Goal: Task Accomplishment & Management: Complete application form

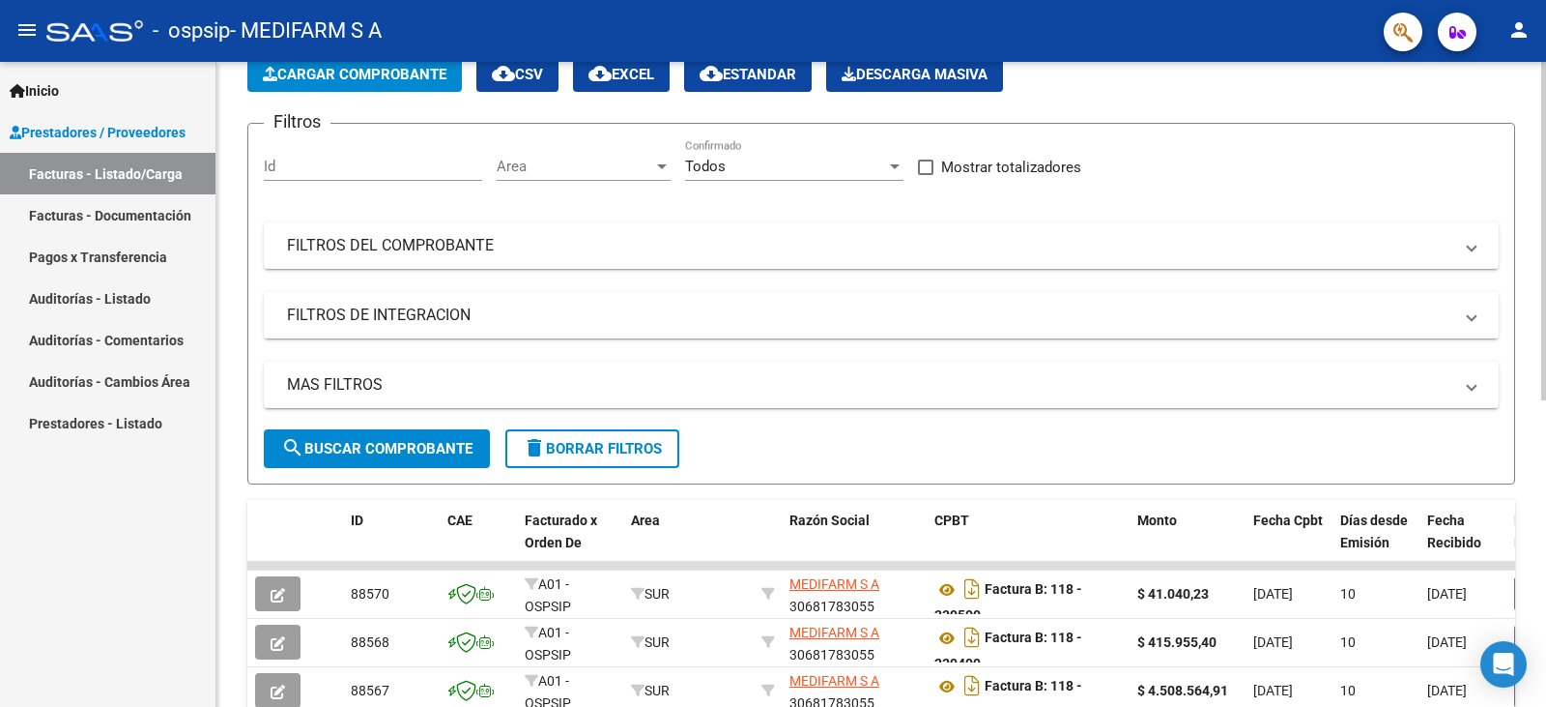
scroll to position [97, 0]
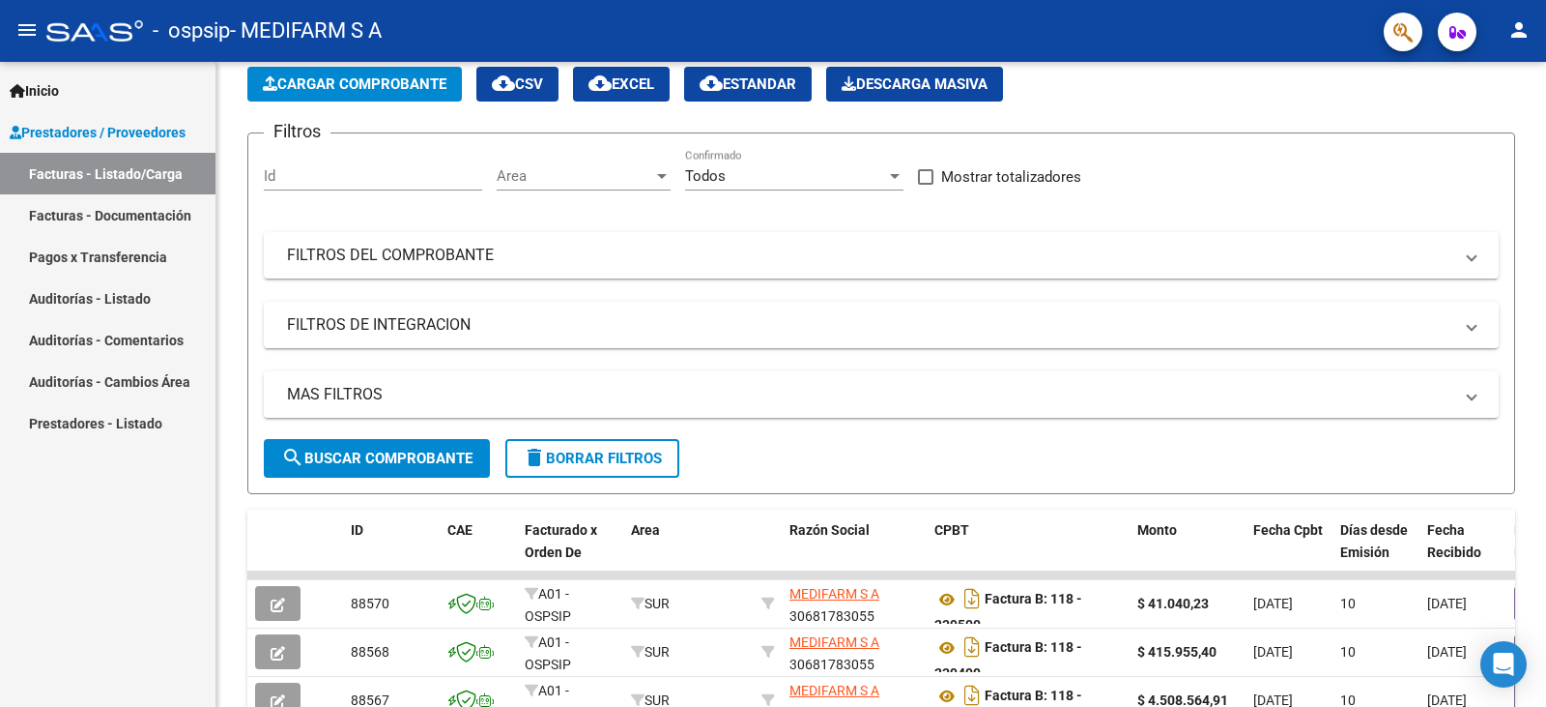
click at [131, 212] on link "Facturas - Documentación" at bounding box center [108, 215] width 216 height 42
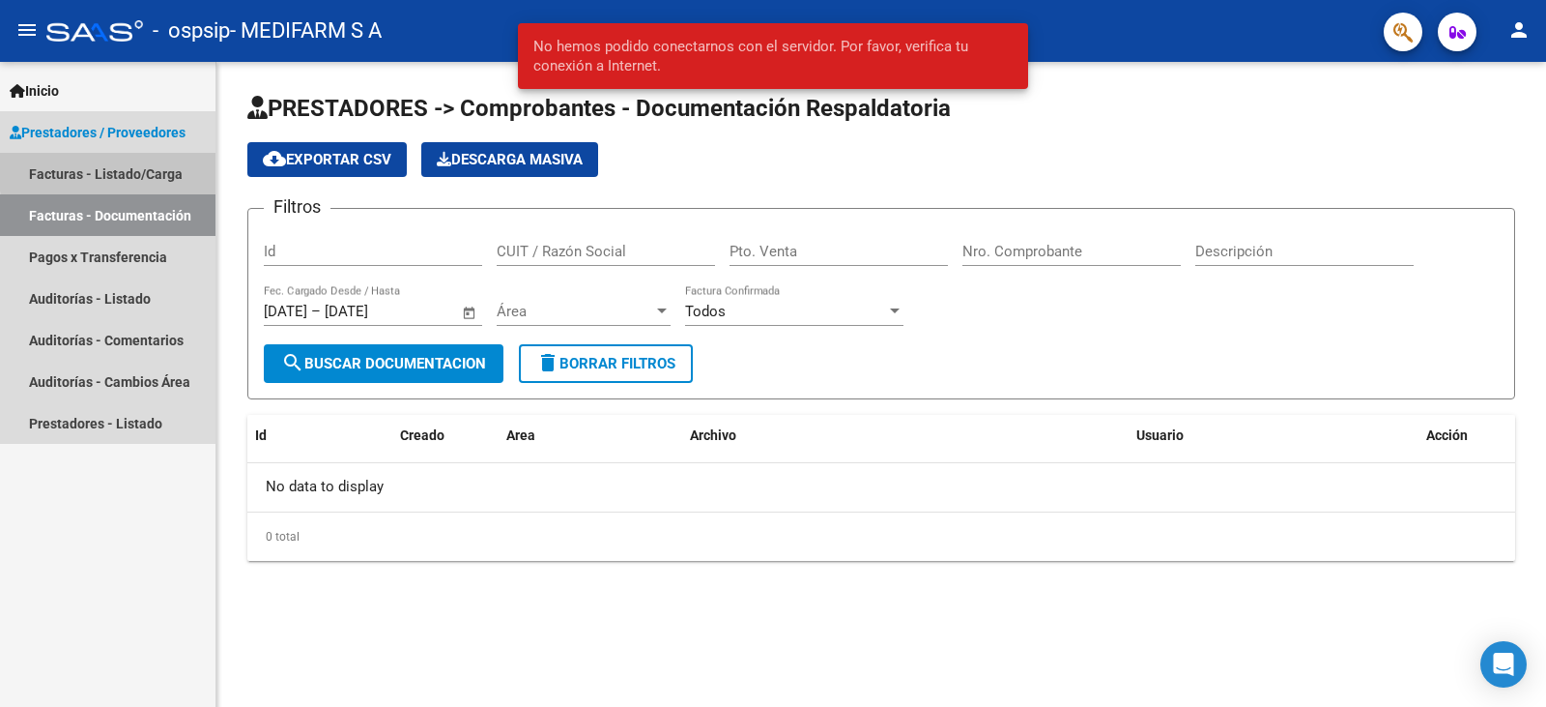
click at [146, 168] on link "Facturas - Listado/Carga" at bounding box center [108, 174] width 216 height 42
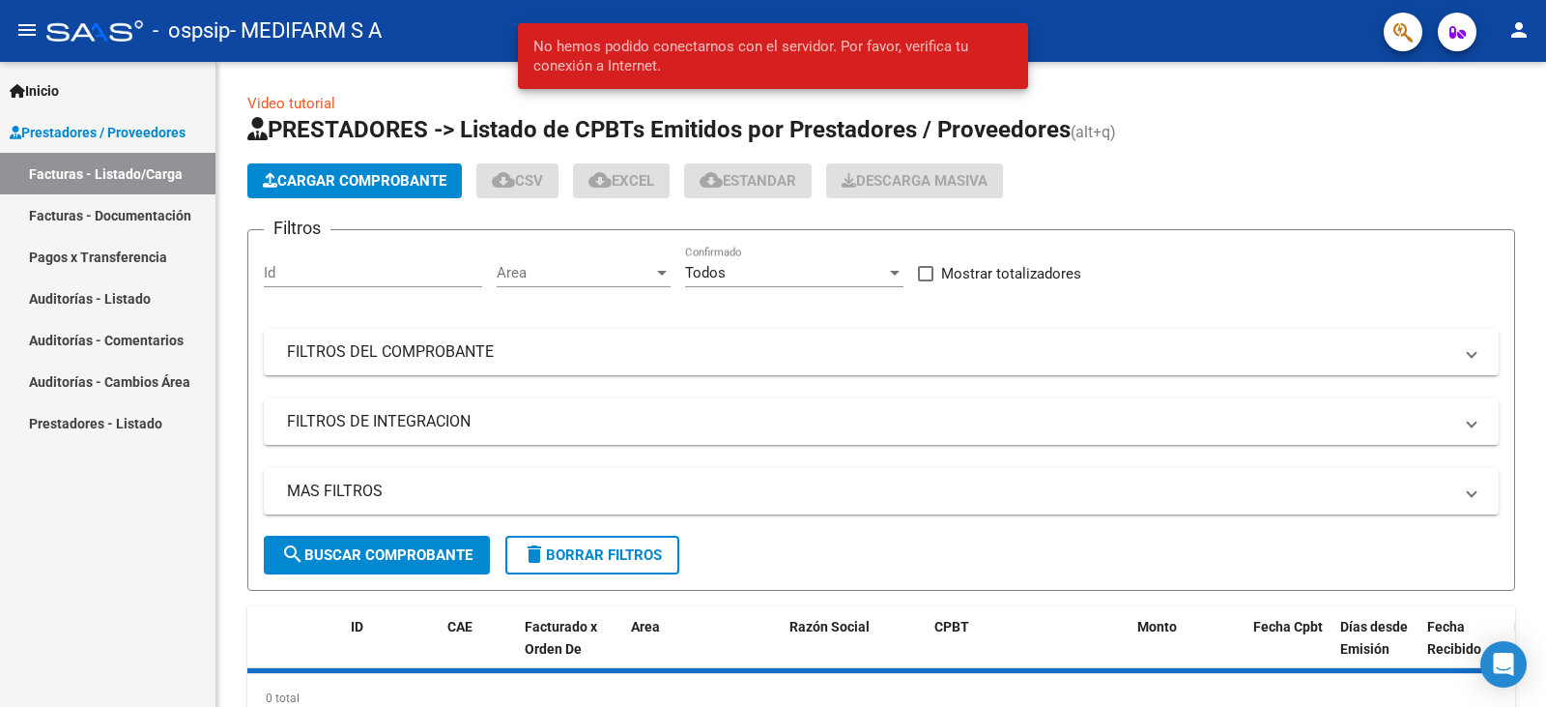
click at [149, 122] on span "Prestadores / Proveedores" at bounding box center [98, 132] width 176 height 21
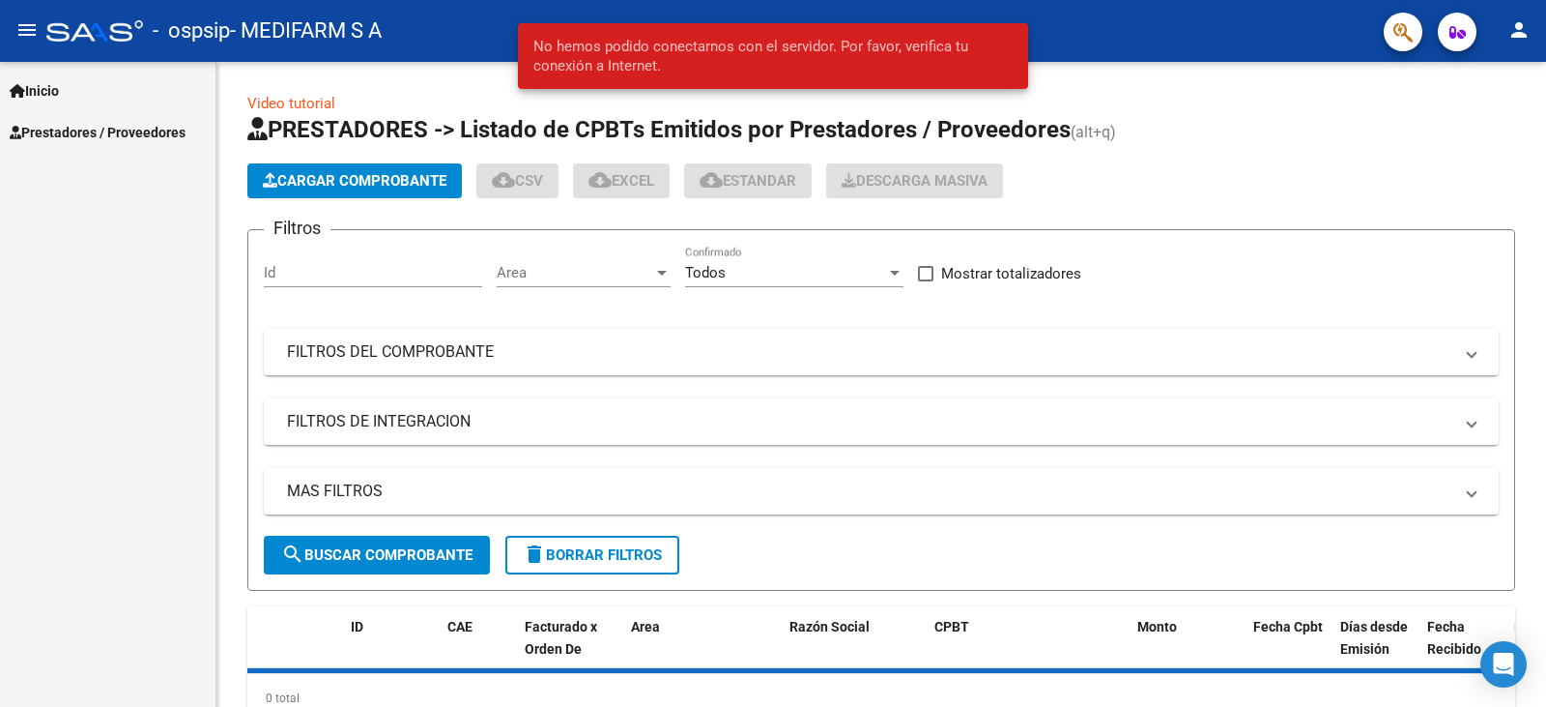
click at [149, 151] on link "Prestadores / Proveedores" at bounding box center [108, 132] width 216 height 42
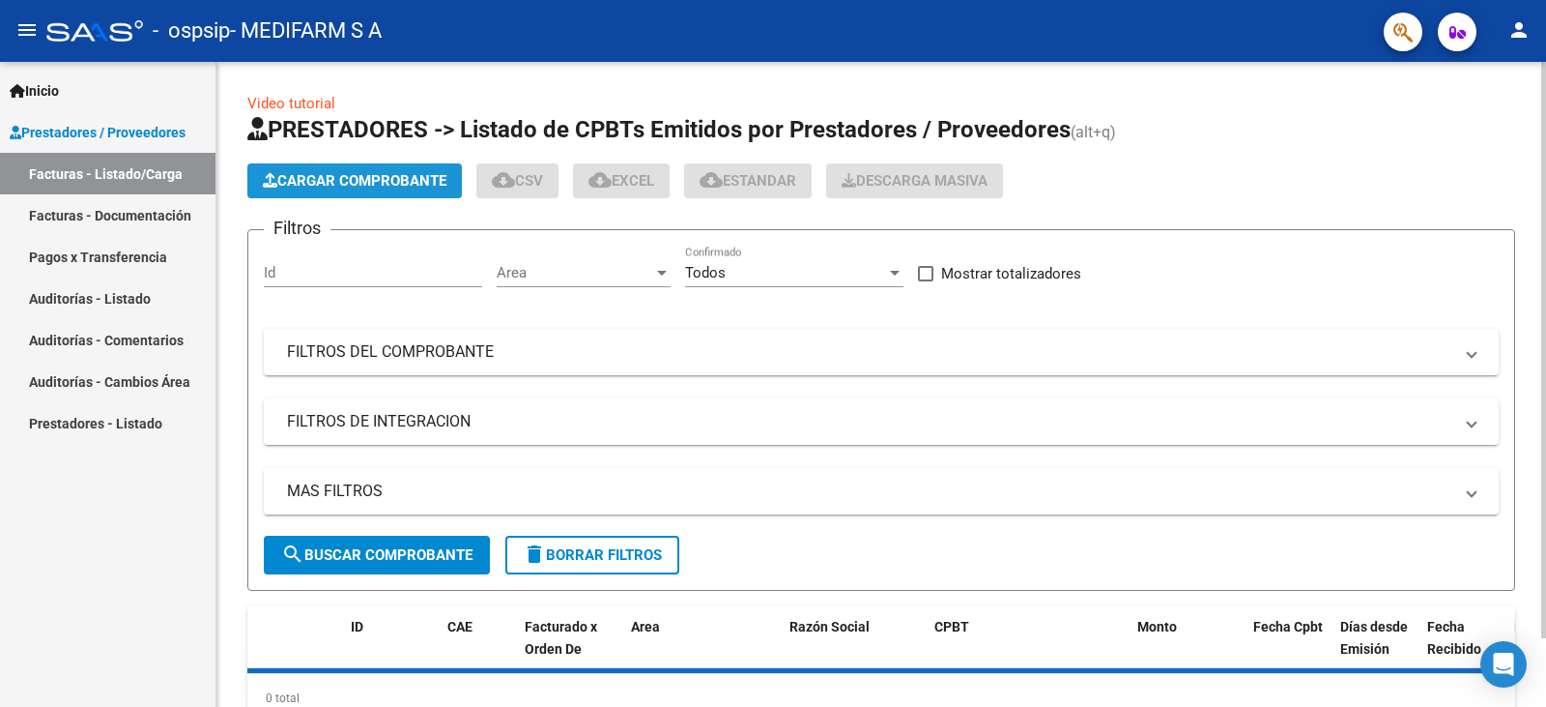
click at [327, 175] on span "Cargar Comprobante" at bounding box center [355, 180] width 184 height 17
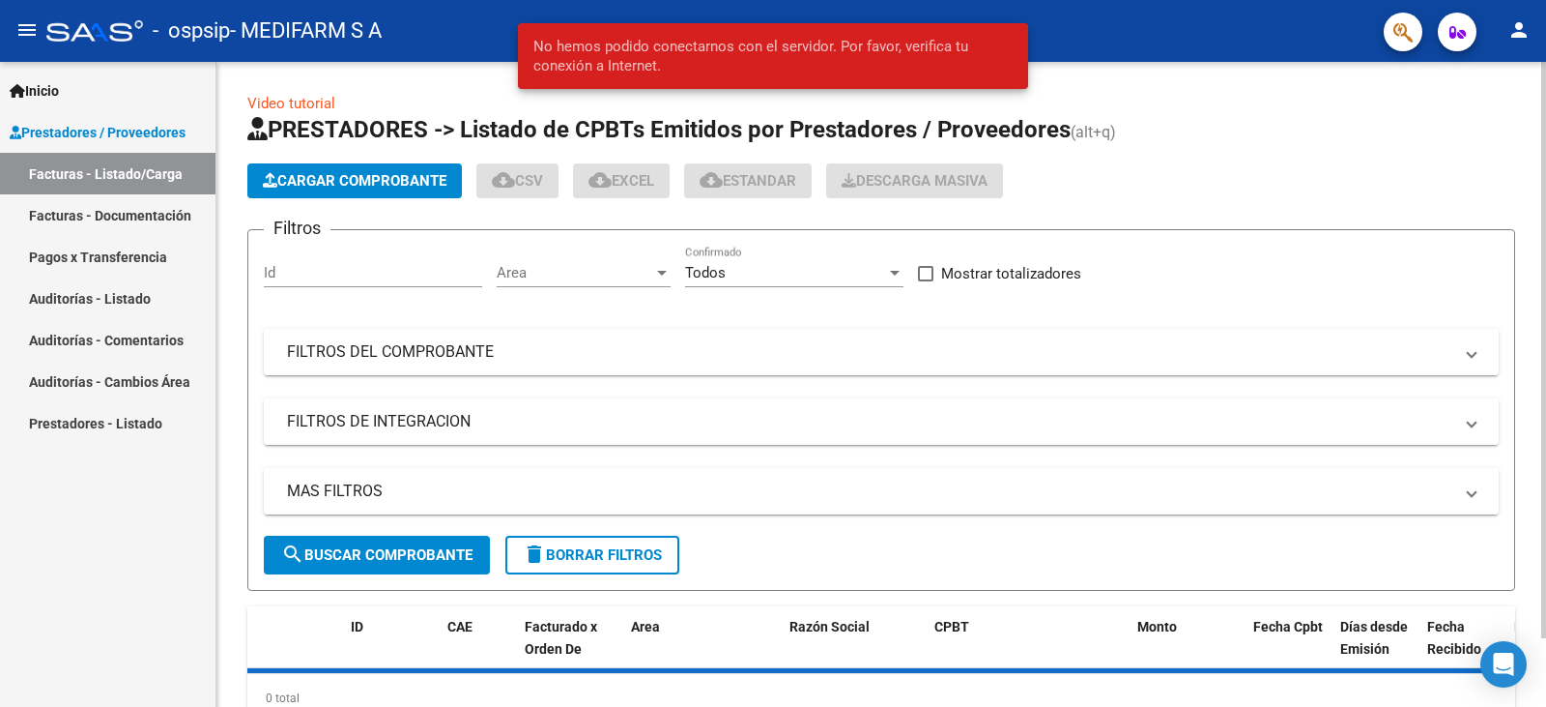
click at [354, 173] on span "Cargar Comprobante" at bounding box center [355, 180] width 184 height 17
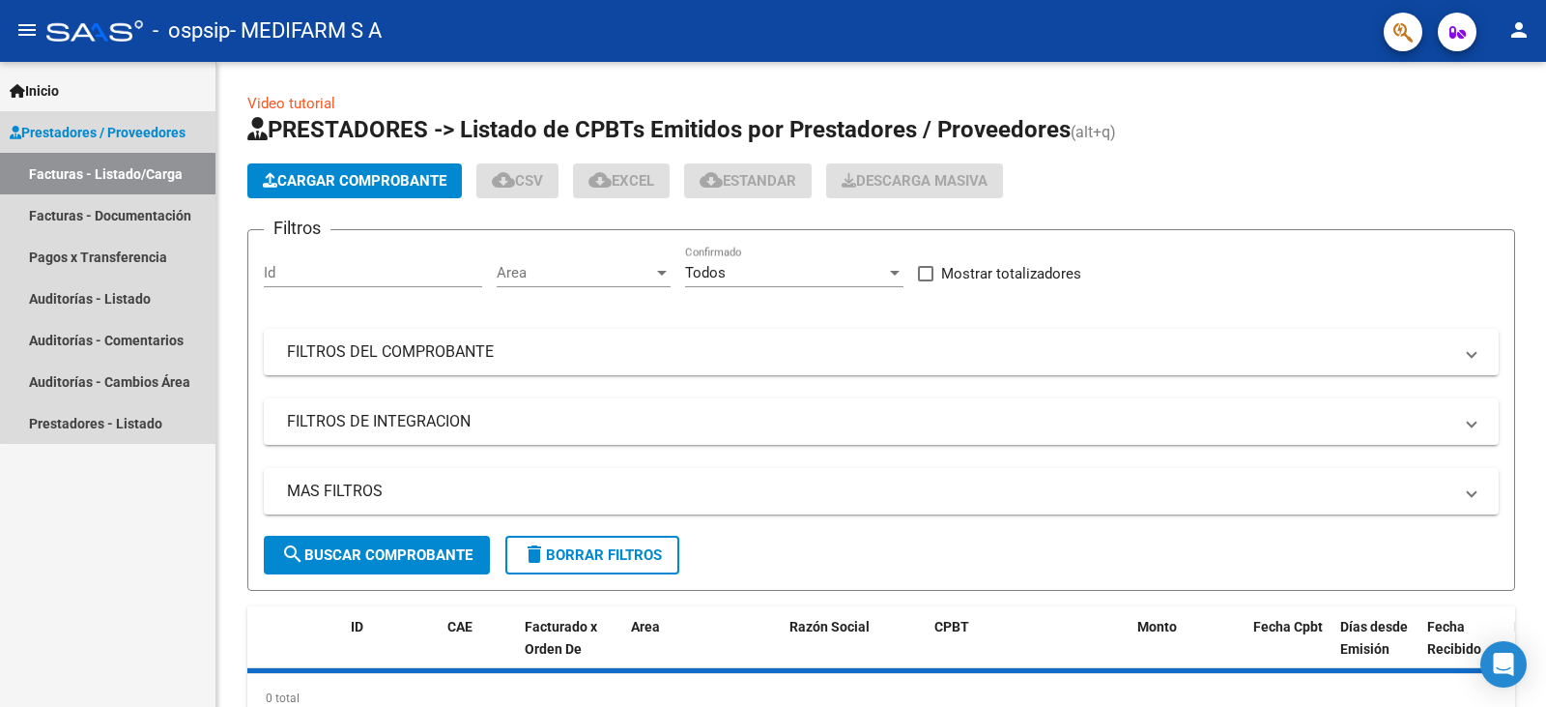
click at [113, 159] on link "Facturas - Listado/Carga" at bounding box center [108, 174] width 216 height 42
click at [122, 172] on link "Facturas - Listado/Carga" at bounding box center [108, 174] width 216 height 42
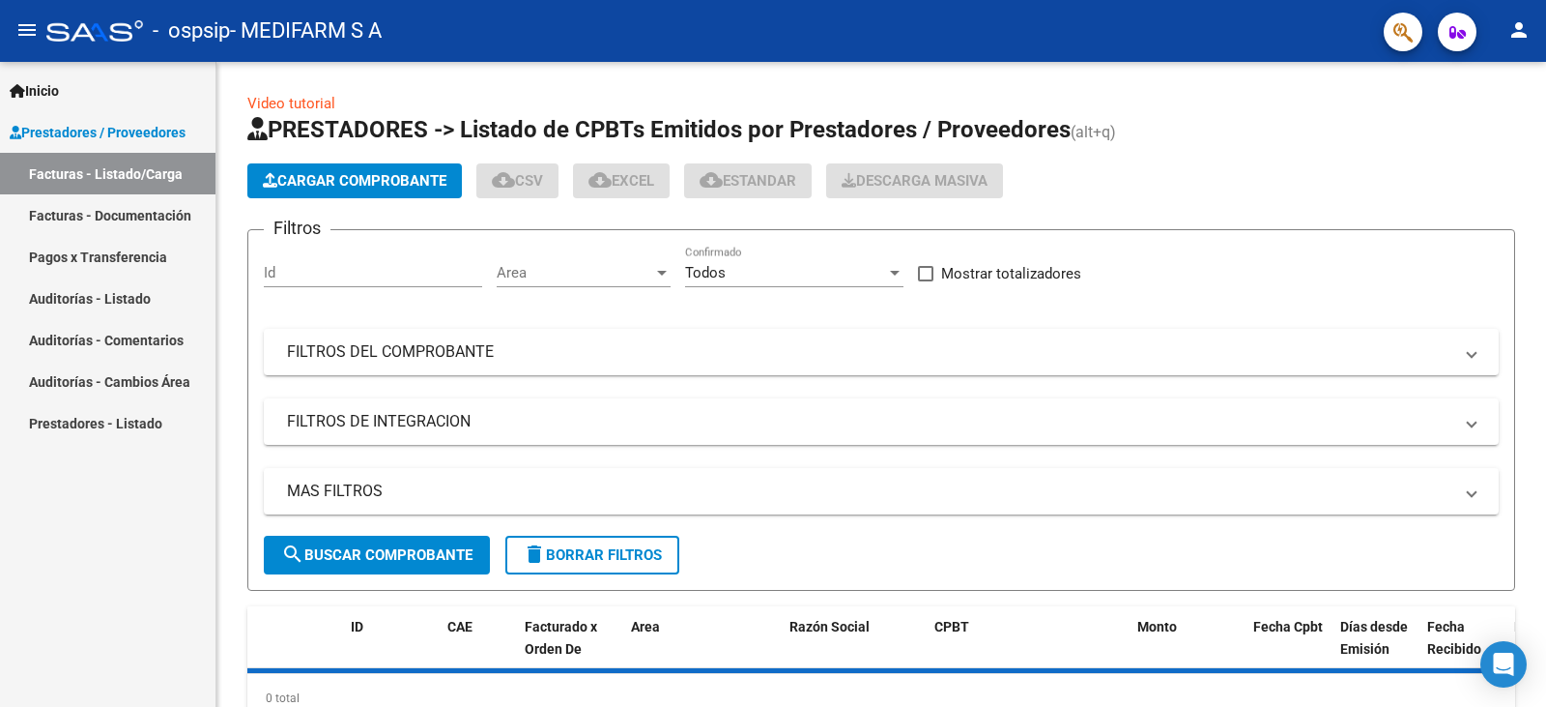
click at [125, 213] on link "Facturas - Documentación" at bounding box center [108, 215] width 216 height 42
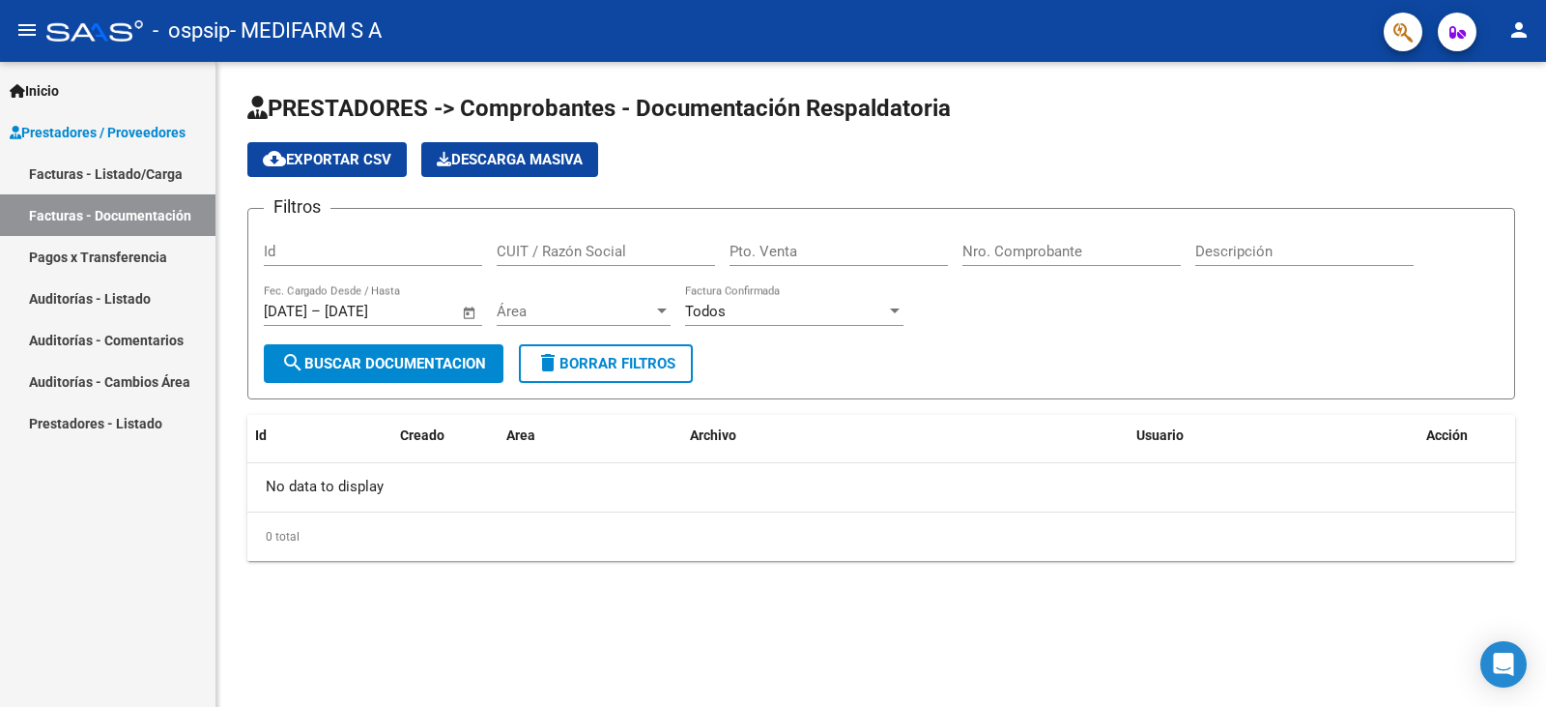
click at [136, 175] on link "Facturas - Listado/Carga" at bounding box center [108, 174] width 216 height 42
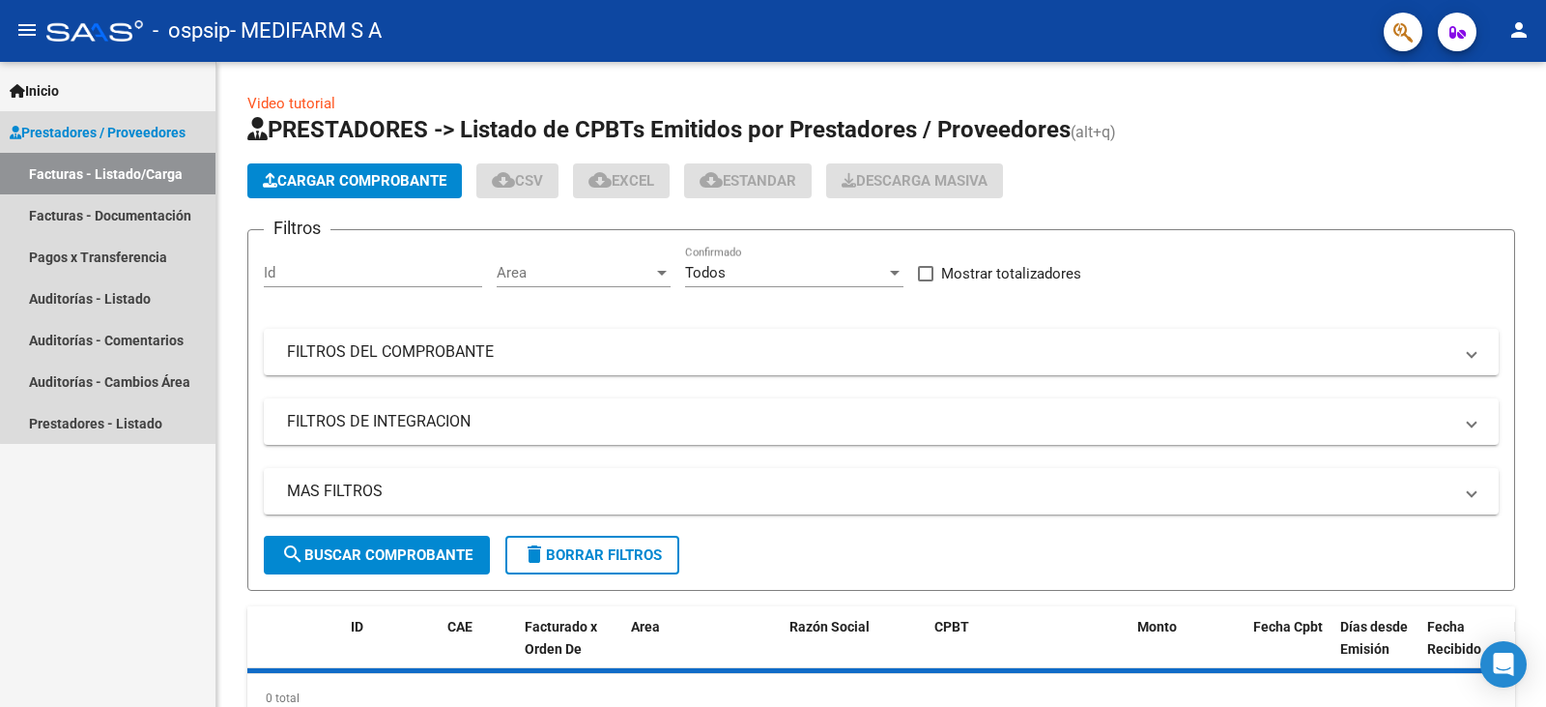
click at [141, 165] on link "Facturas - Listado/Carga" at bounding box center [108, 174] width 216 height 42
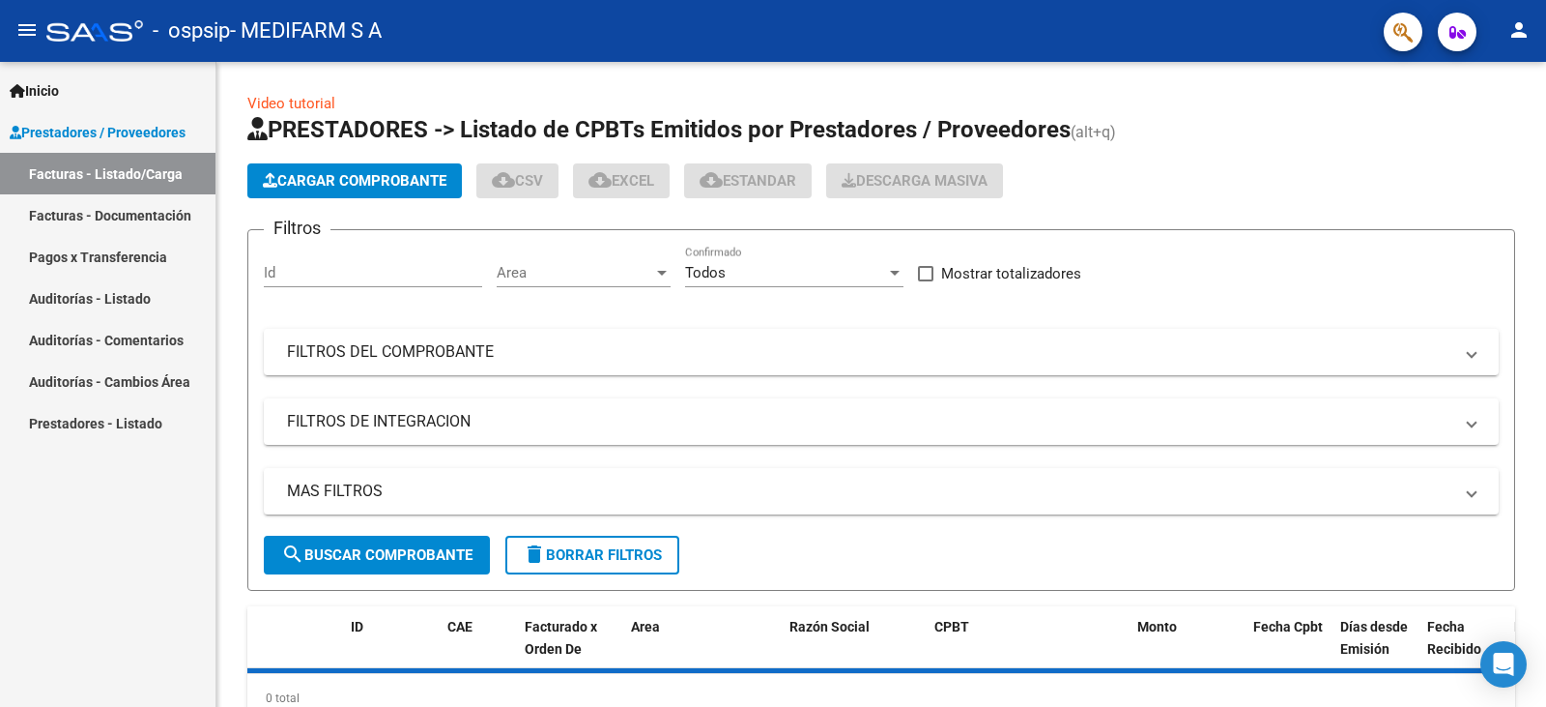
click at [148, 180] on link "Facturas - Listado/Carga" at bounding box center [108, 174] width 216 height 42
click at [137, 216] on link "Facturas - Documentación" at bounding box center [108, 215] width 216 height 42
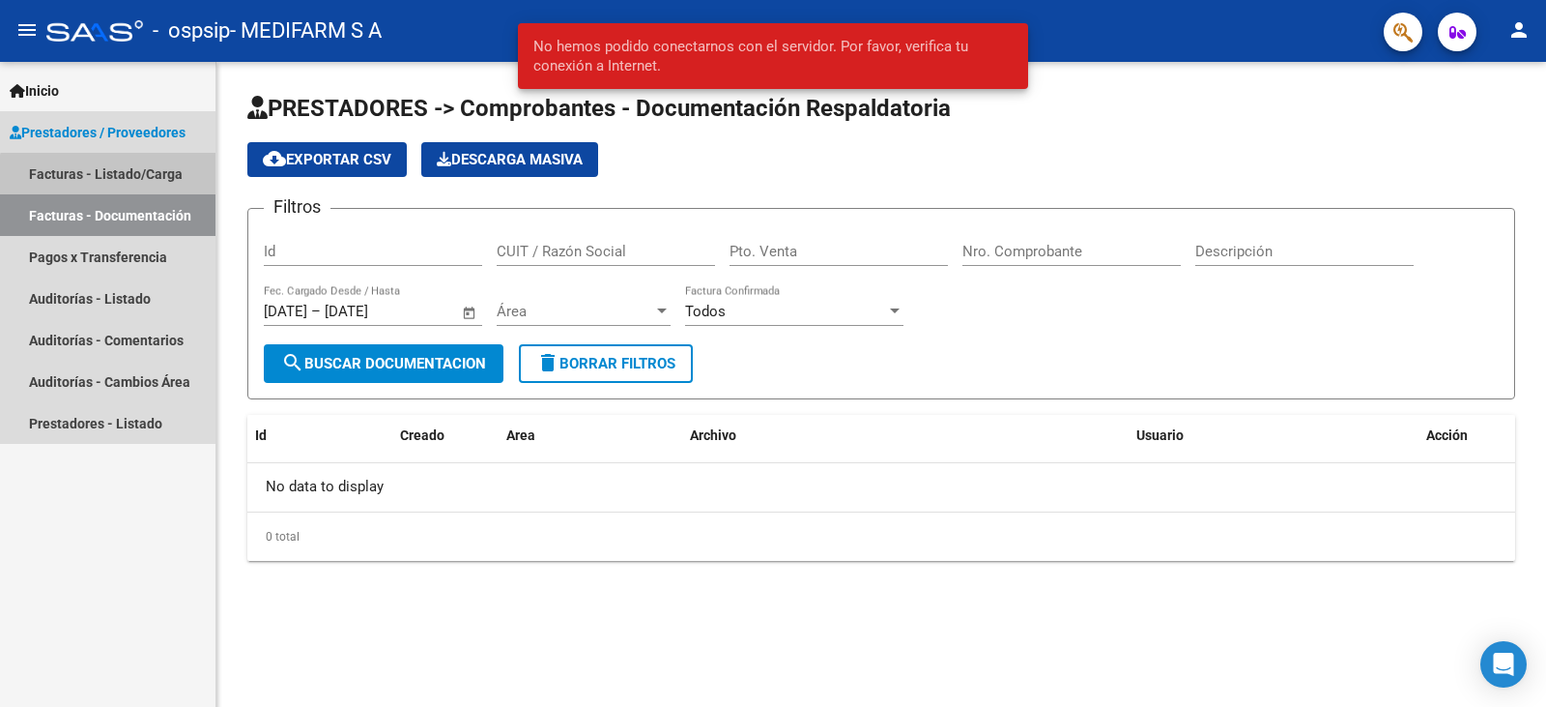
click at [145, 184] on link "Facturas - Listado/Carga" at bounding box center [108, 174] width 216 height 42
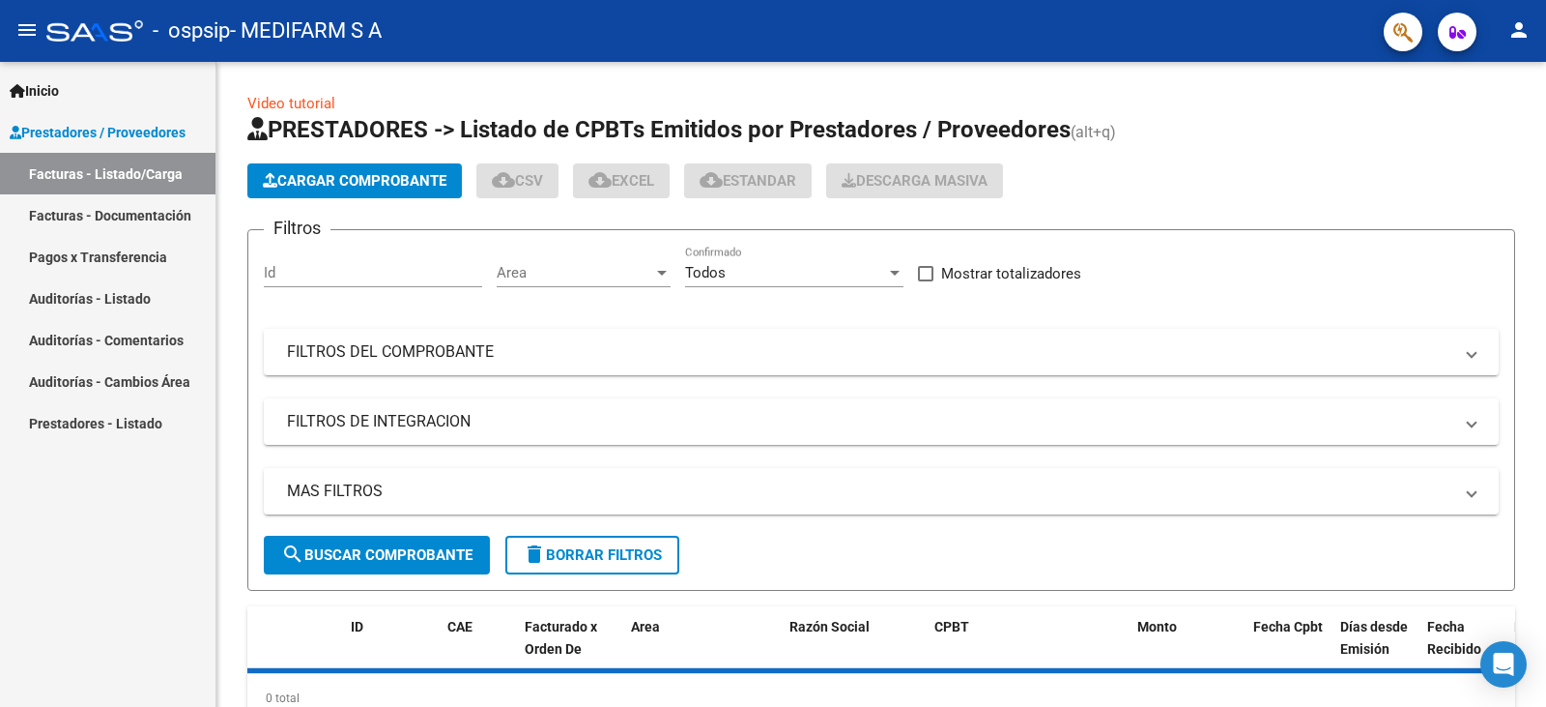
click at [105, 210] on link "Facturas - Documentación" at bounding box center [108, 215] width 216 height 42
